Goal: Task Accomplishment & Management: Complete application form

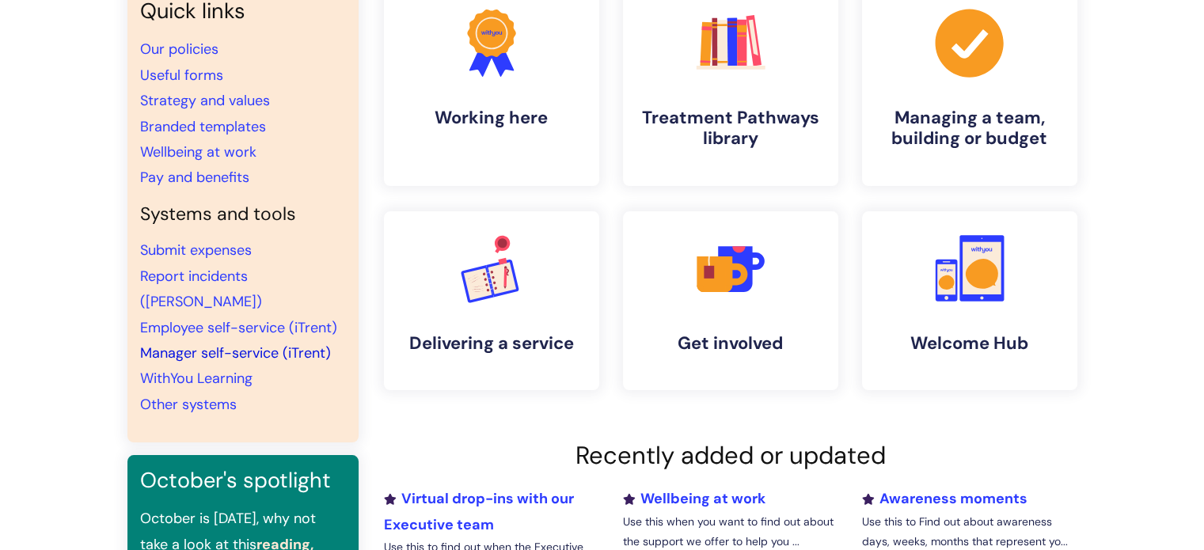
scroll to position [158, 0]
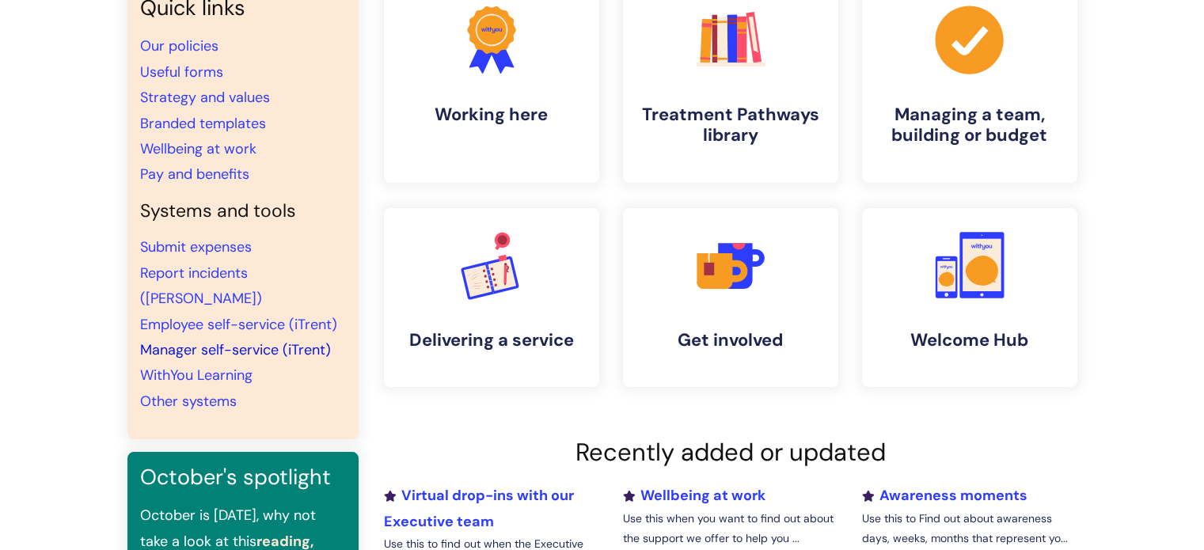
click at [205, 340] on link "Manager self-service (iTrent)" at bounding box center [235, 349] width 191 height 19
click at [188, 77] on link "Useful forms" at bounding box center [181, 72] width 83 height 19
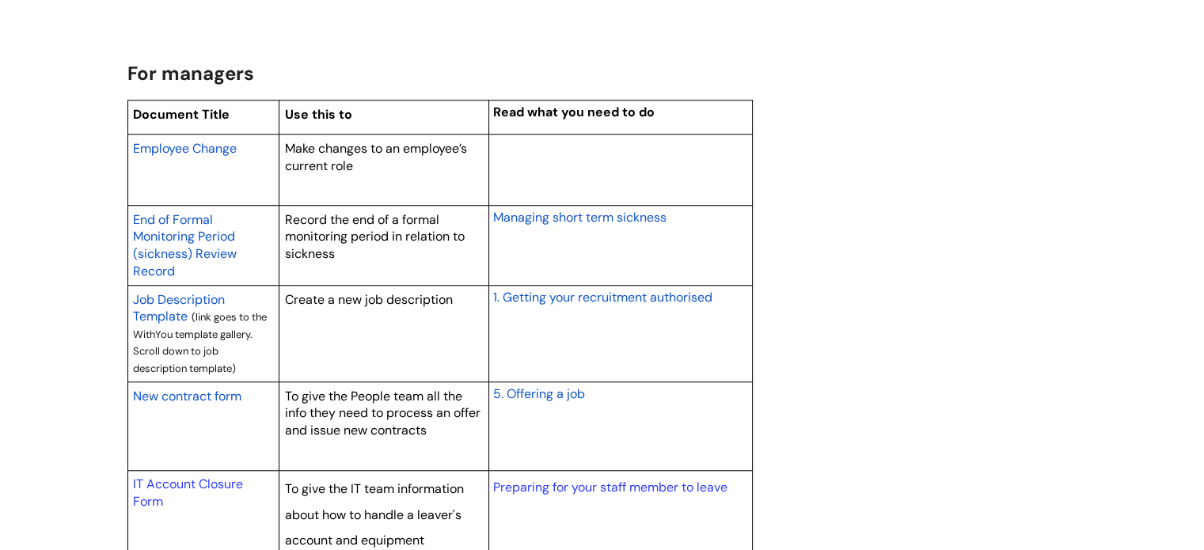
scroll to position [1346, 0]
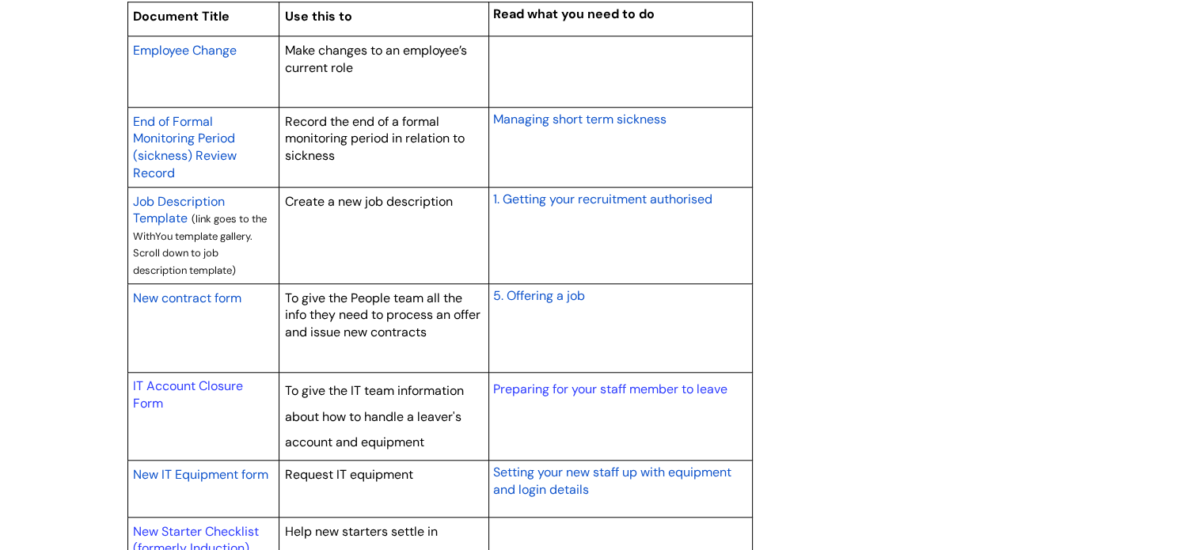
click at [211, 295] on span "New contract form" at bounding box center [187, 298] width 108 height 17
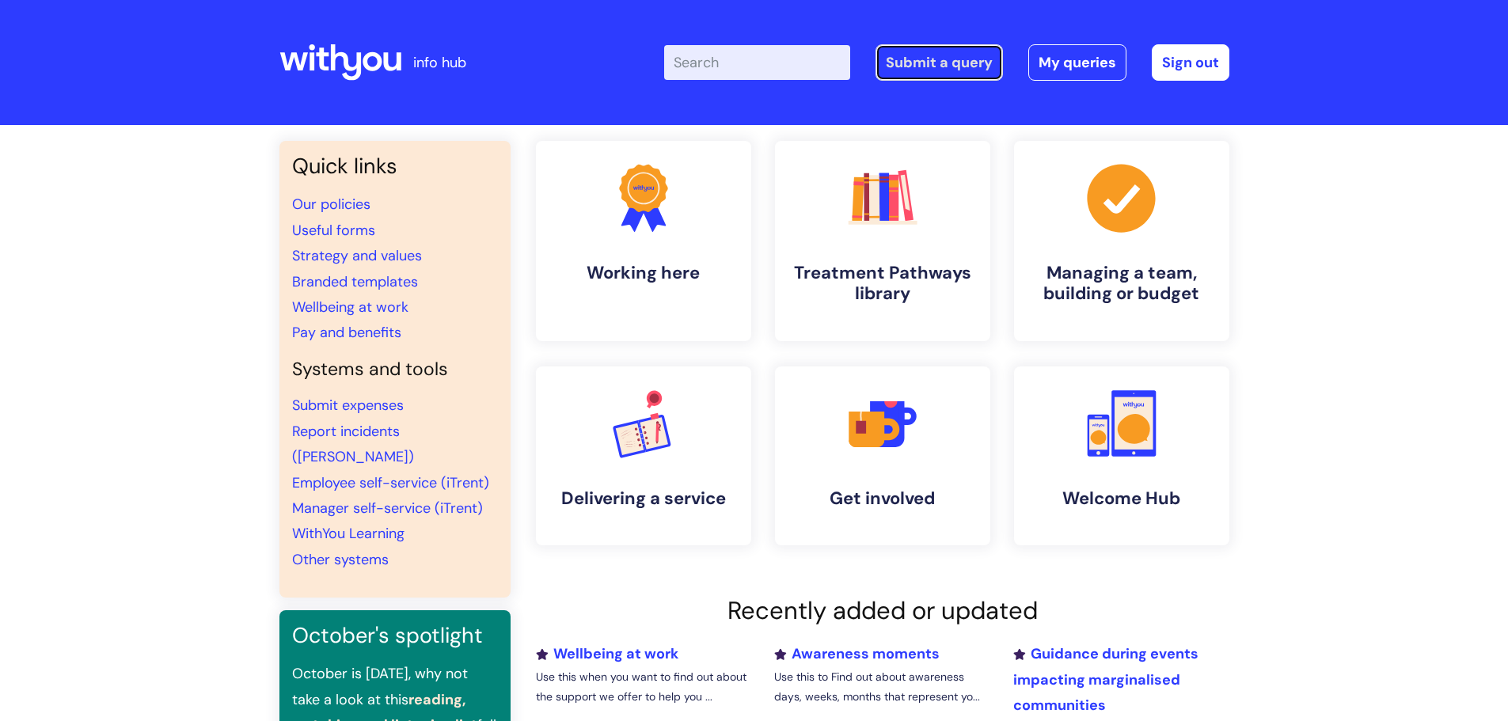
click at [936, 55] on link "Submit a query" at bounding box center [939, 62] width 127 height 36
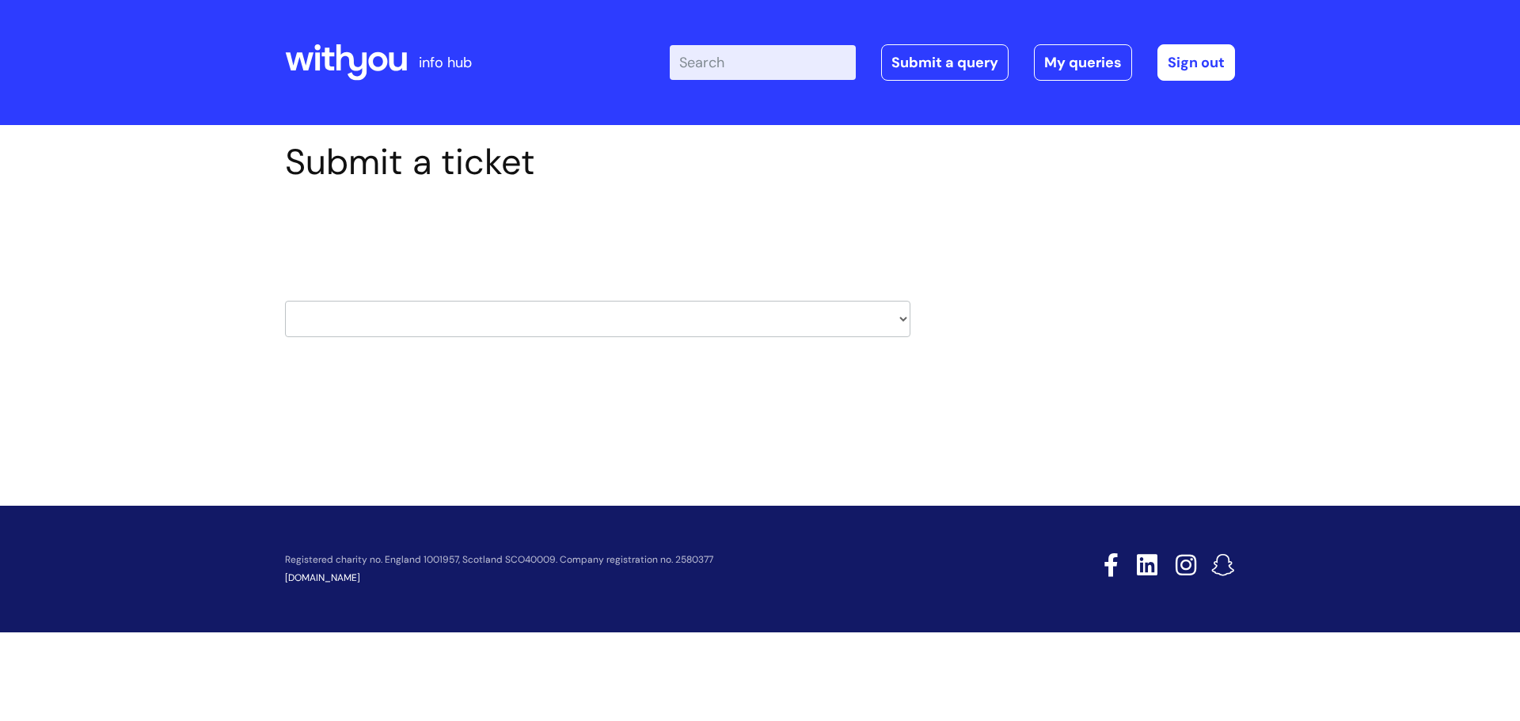
click at [902, 317] on select "HR / People IT and Support Clinical Drug Alerts Finance Accounts Data Support T…" at bounding box center [597, 319] width 625 height 36
select select "it_and_support"
click at [285, 301] on select "HR / People IT and Support Clinical Drug Alerts Finance Accounts Data Support T…" at bounding box center [597, 319] width 625 height 36
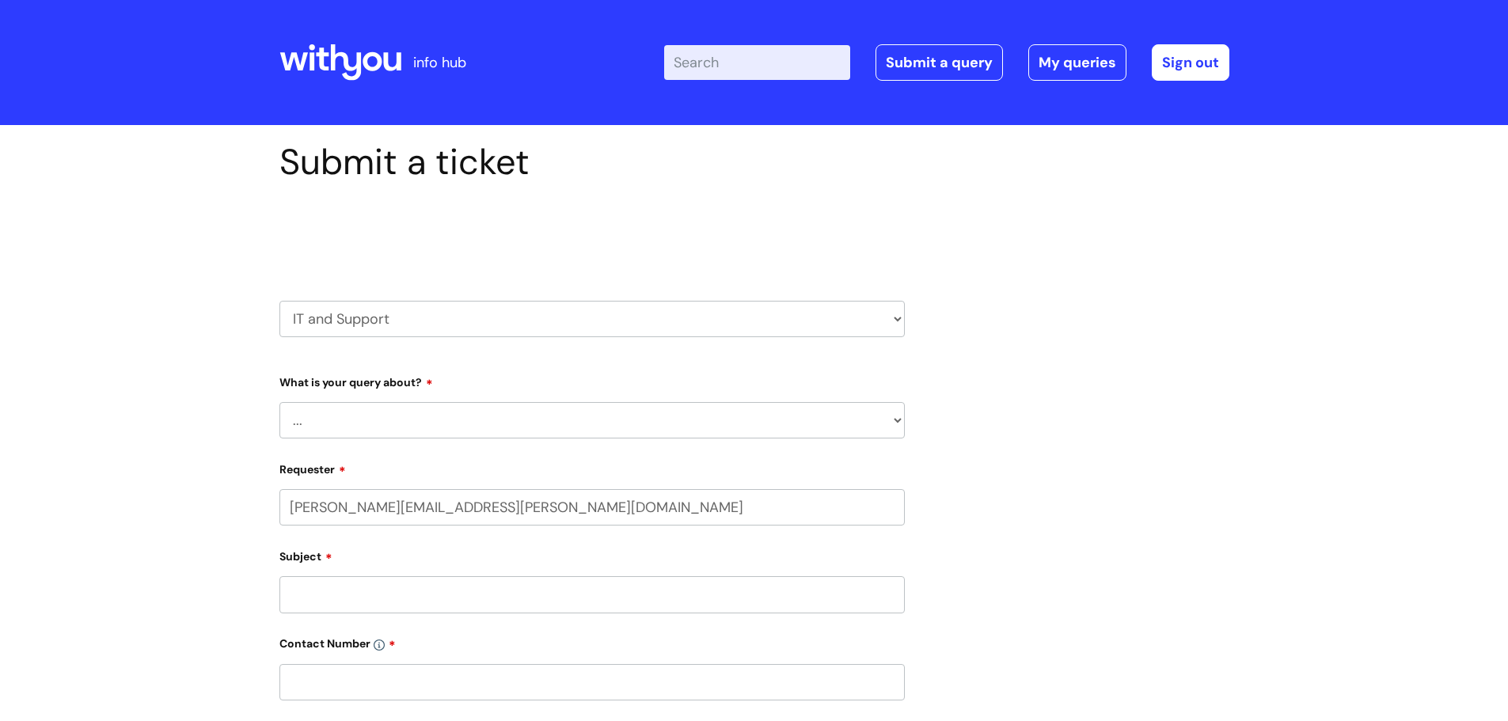
select select "80004286563"
click at [901, 417] on select "... Mobile Phone Reset & MFA Accounts, Starters and Leavers IT Hardware issue I…" at bounding box center [591, 420] width 625 height 36
select select "Something Else"
click at [279, 402] on select "... Mobile Phone Reset & MFA Accounts, Starters and Leavers IT Hardware issue I…" at bounding box center [591, 420] width 625 height 36
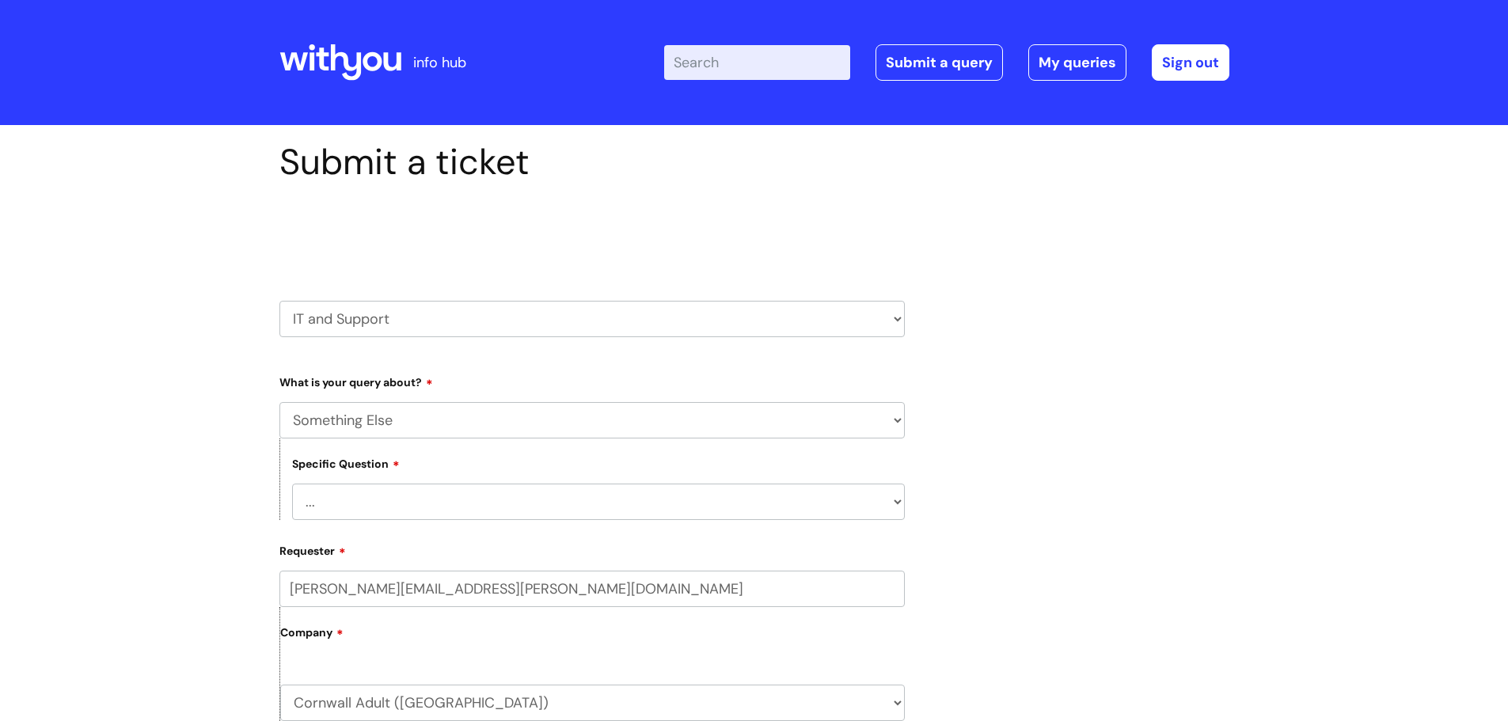
click at [899, 501] on select "... My problem is not listed" at bounding box center [598, 502] width 613 height 36
select select "My problem is not listed"
click at [292, 484] on select "... My problem is not listed" at bounding box center [598, 502] width 613 height 36
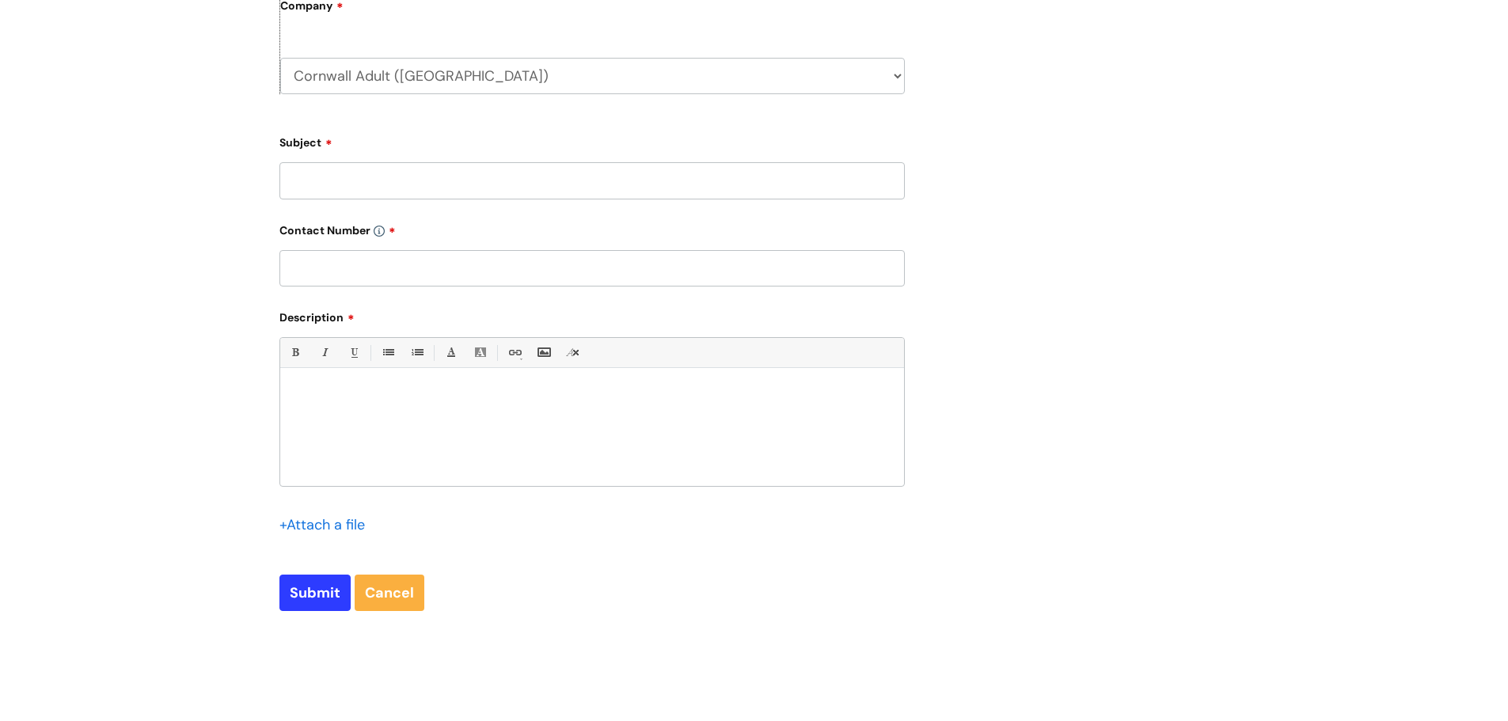
scroll to position [625, 0]
click at [463, 275] on input "text" at bounding box center [591, 270] width 625 height 36
type input "07973 789447"
click at [458, 177] on input "Subject" at bounding box center [591, 182] width 625 height 36
type input "Chy Drives"
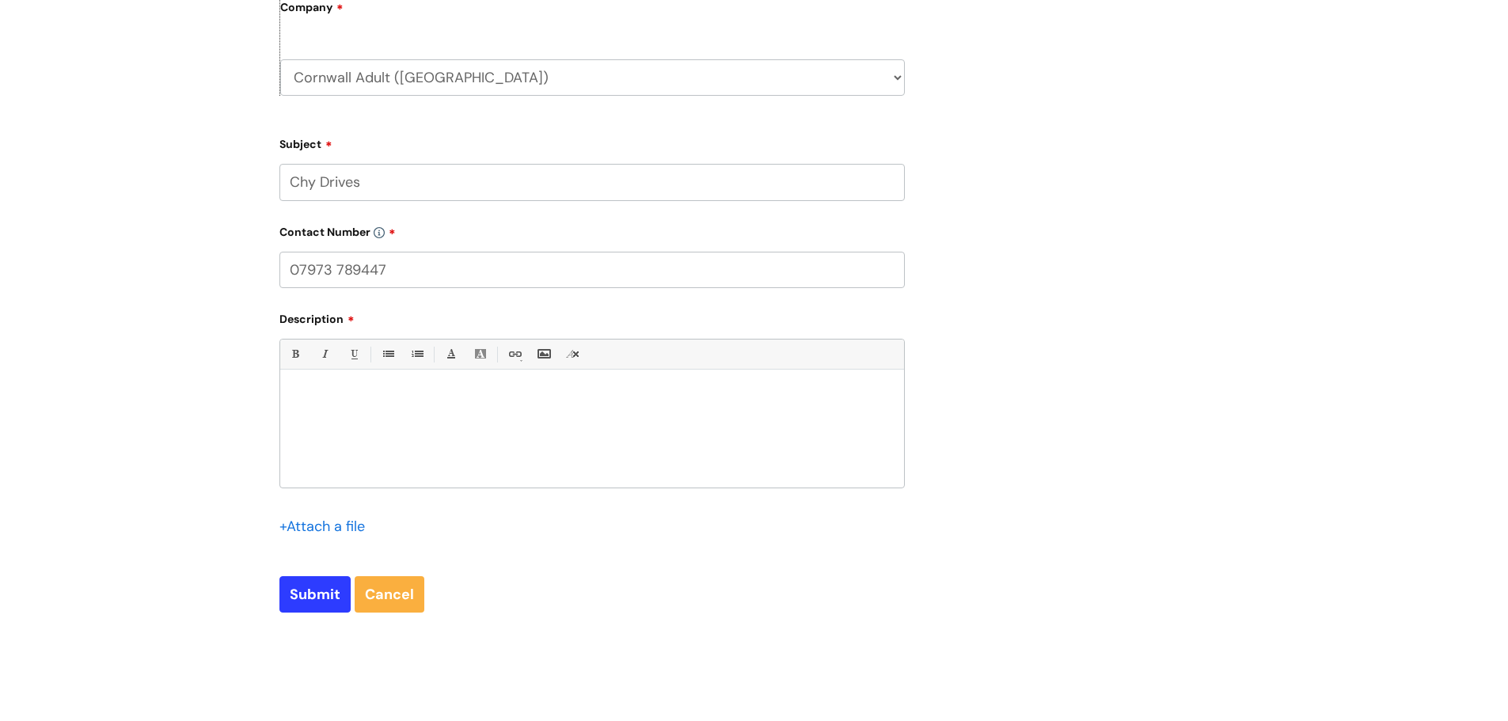
click at [457, 421] on div at bounding box center [592, 432] width 624 height 109
click at [528, 425] on span "and" at bounding box center [533, 421] width 22 height 13
click at [545, 396] on p "There are 3 Chy drives Chy Staff/Chy templates and" at bounding box center [592, 397] width 600 height 14
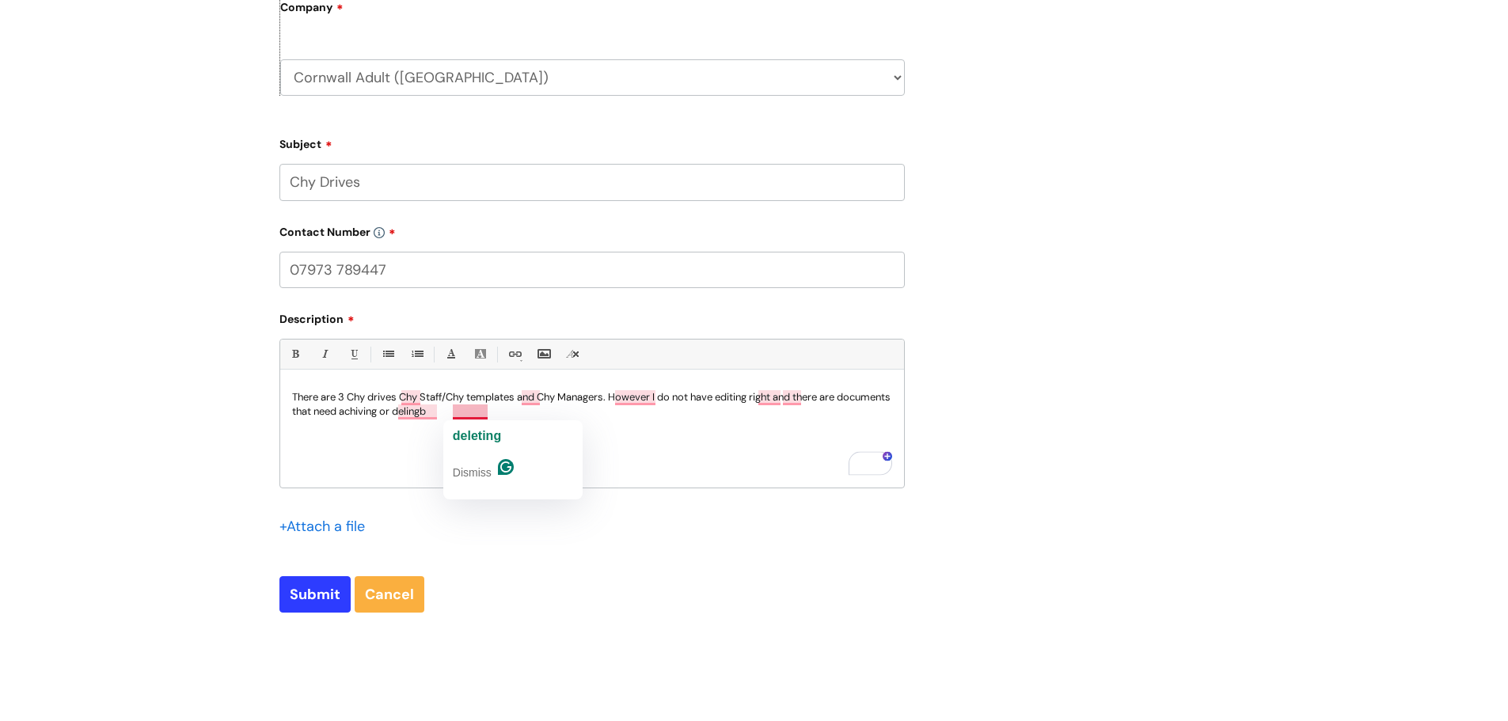
click at [474, 434] on span "deleting" at bounding box center [477, 435] width 48 height 13
